Goal: Task Accomplishment & Management: Manage account settings

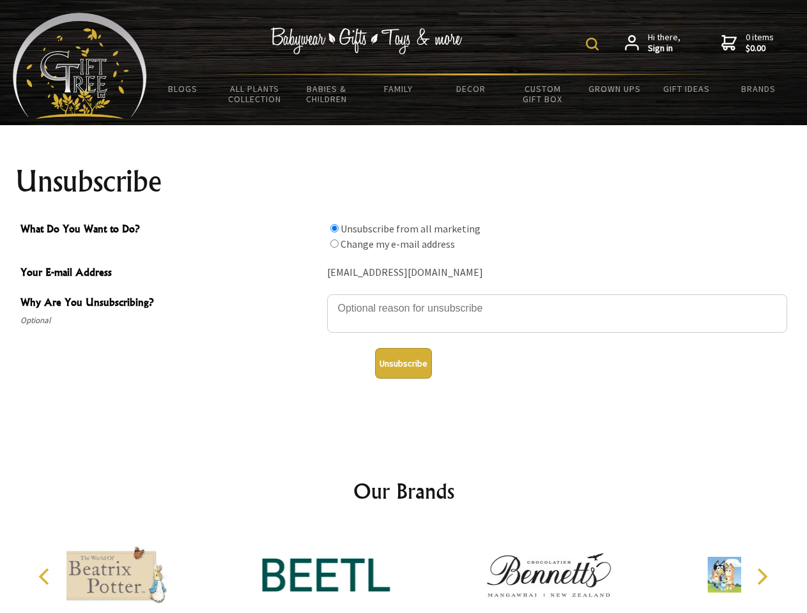
click at [594, 44] on img at bounding box center [592, 44] width 13 height 13
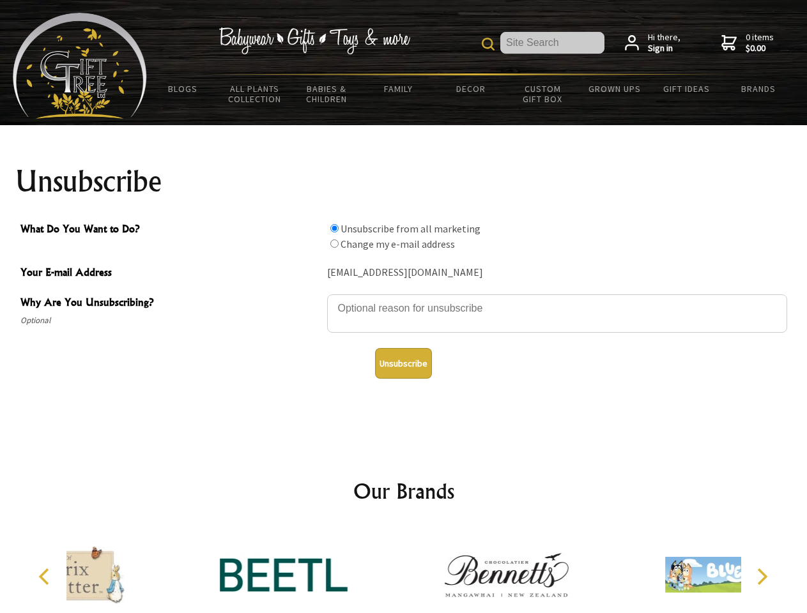
click at [404, 299] on textarea "Why Are You Unsubscribing?" at bounding box center [557, 313] width 460 height 38
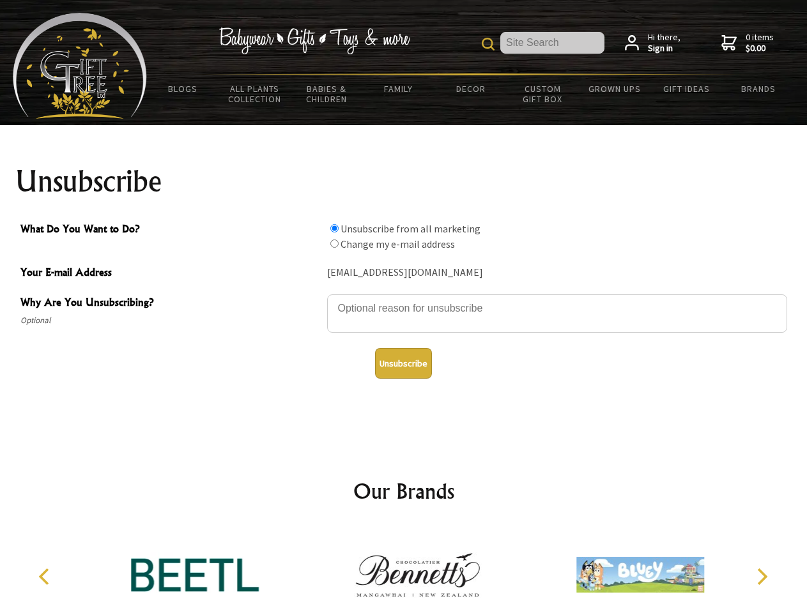
click at [334, 228] on input "What Do You Want to Do?" at bounding box center [334, 228] width 8 height 8
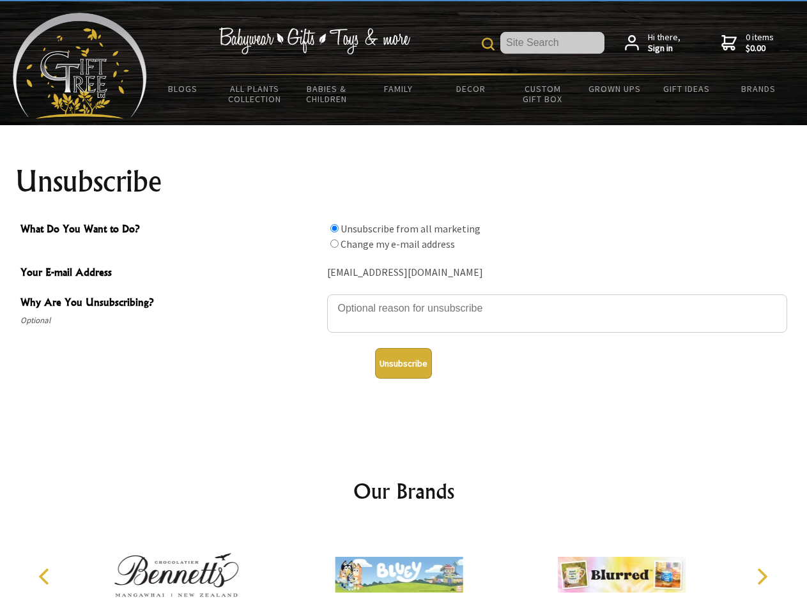
click at [334, 243] on input "What Do You Want to Do?" at bounding box center [334, 244] width 8 height 8
radio input "true"
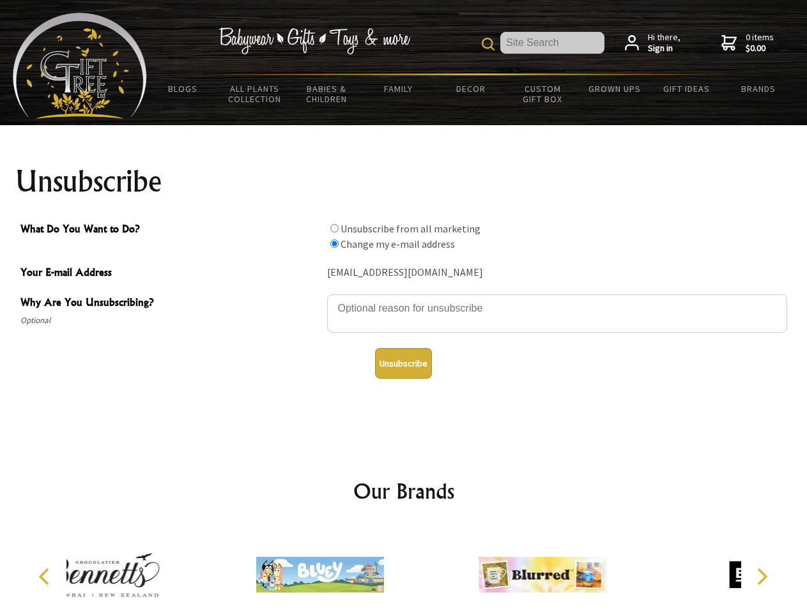
click at [403, 363] on button "Unsubscribe" at bounding box center [403, 363] width 57 height 31
click at [46, 577] on icon "Previous" at bounding box center [45, 577] width 17 height 17
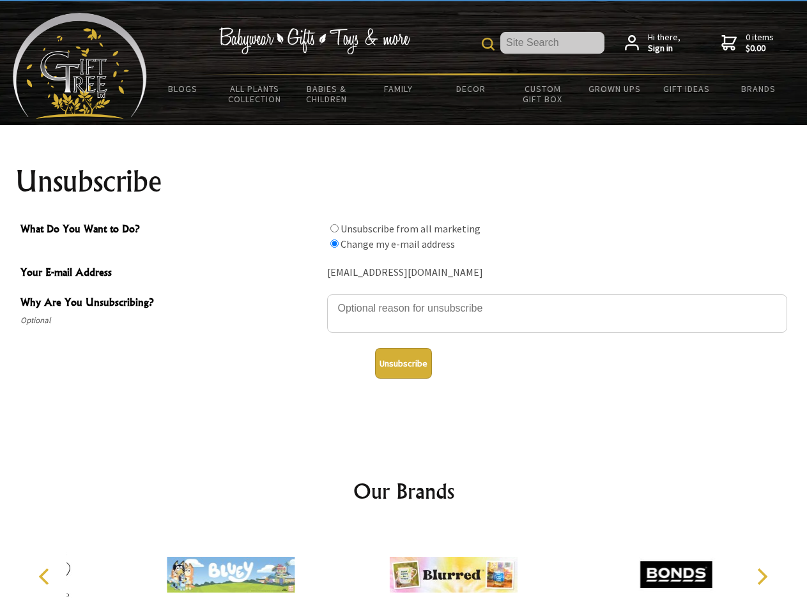
click at [761, 577] on icon "Next" at bounding box center [761, 577] width 17 height 17
